Goal: Information Seeking & Learning: Learn about a topic

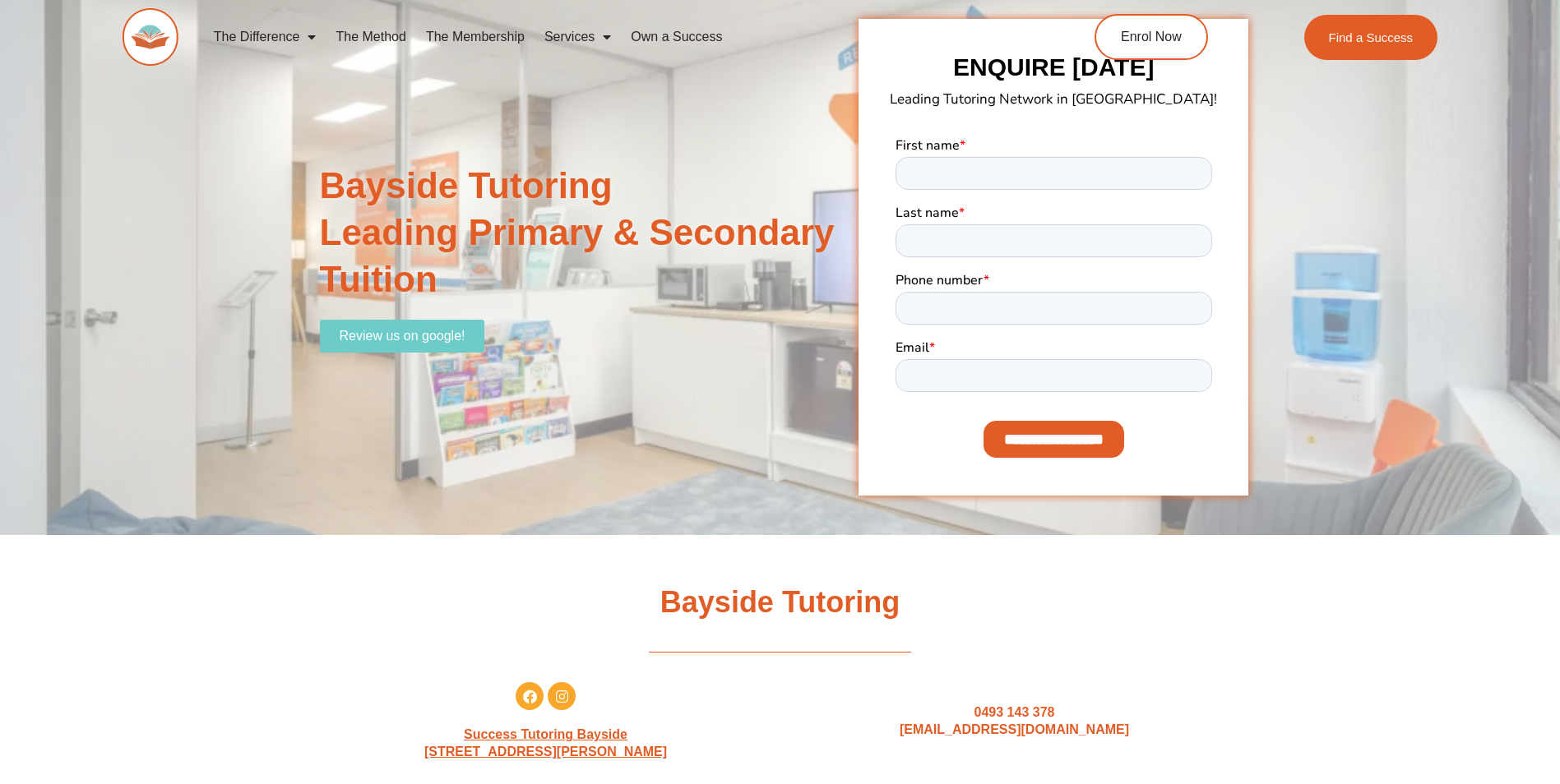
drag, startPoint x: 0, startPoint y: 0, endPoint x: 655, endPoint y: 34, distance: 655.9
click at [655, 34] on link "Own a Success" at bounding box center [676, 36] width 111 height 38
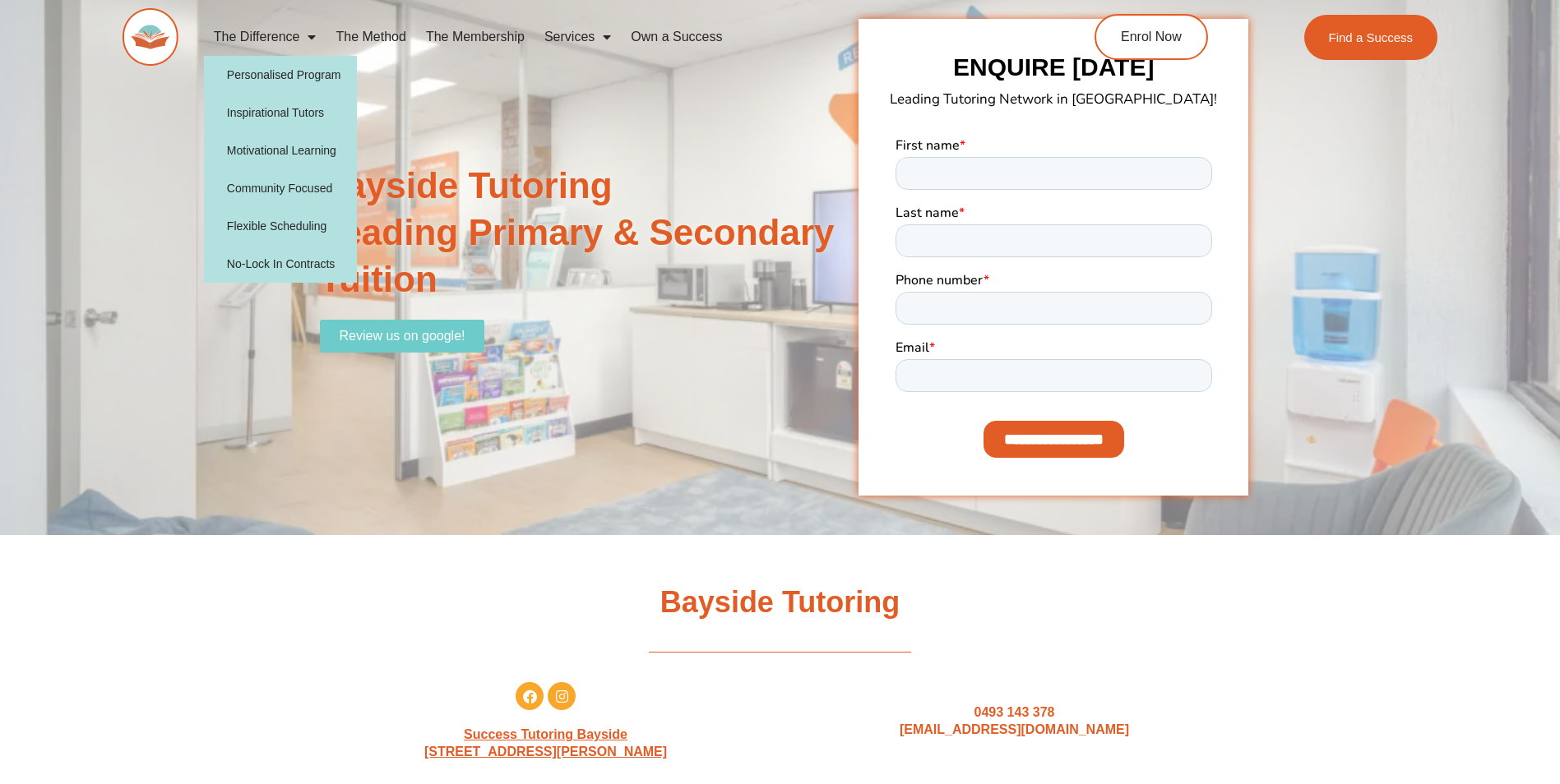
click at [279, 36] on link "The Difference" at bounding box center [265, 36] width 123 height 38
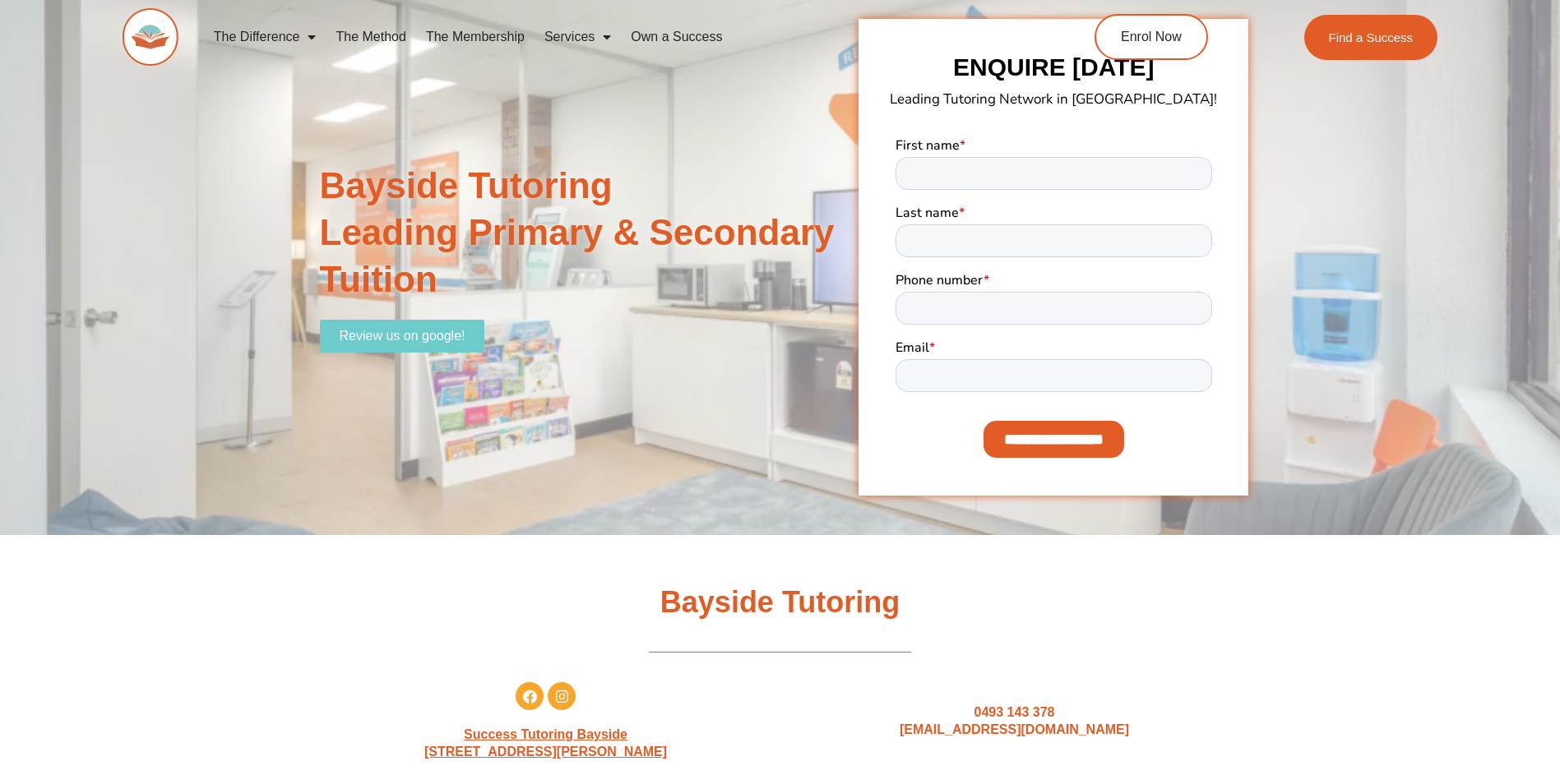
click at [374, 32] on link "The Method" at bounding box center [370, 36] width 90 height 38
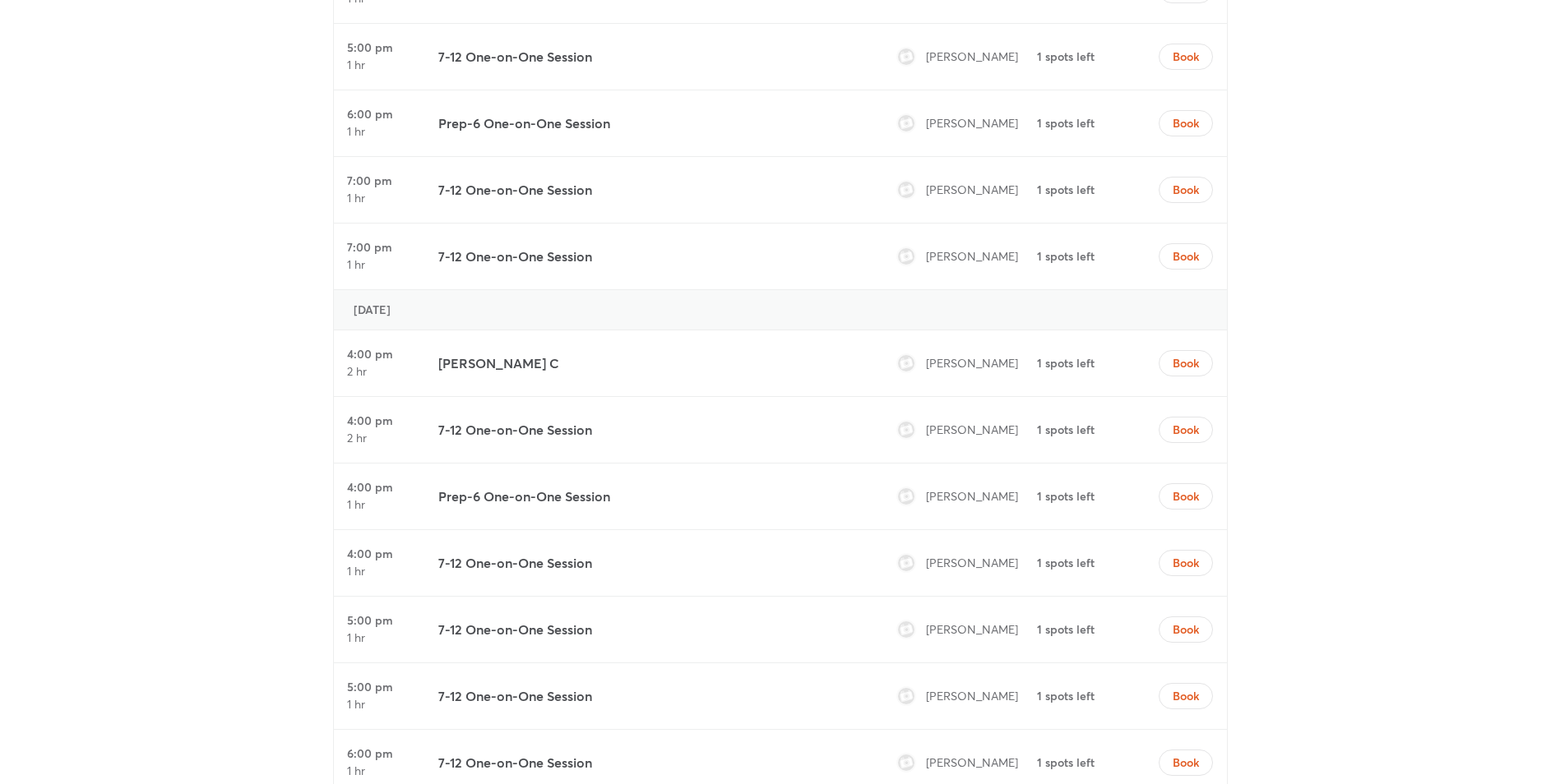
scroll to position [1536, 0]
